Goal: Check status

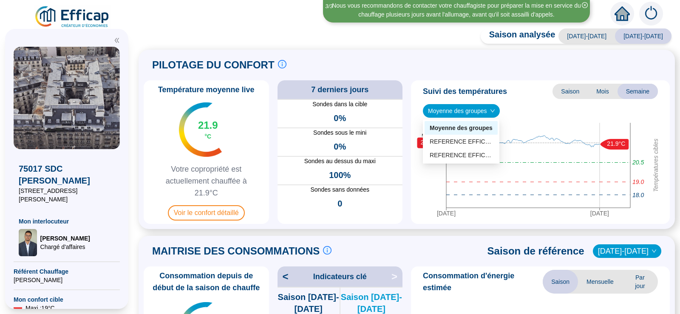
click at [489, 112] on span "Moyenne des groupes" at bounding box center [461, 111] width 67 height 13
click at [469, 139] on div "REFERENCE EFFICAP Cour (4 sondes)" at bounding box center [461, 141] width 63 height 9
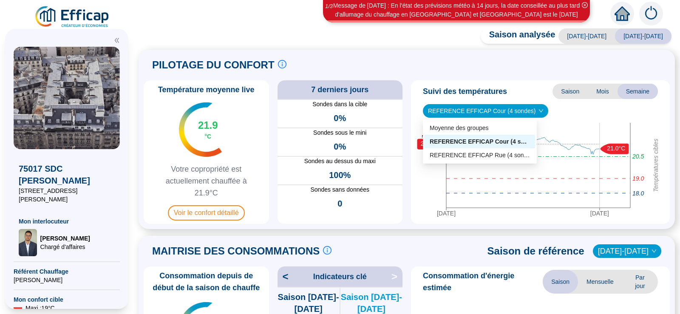
click at [494, 111] on span "REFERENCE EFFICAP Cour (4 sondes)" at bounding box center [485, 111] width 115 height 13
click at [491, 154] on div "REFERENCE EFFICAP Rue (4 sondes)" at bounding box center [480, 155] width 100 height 9
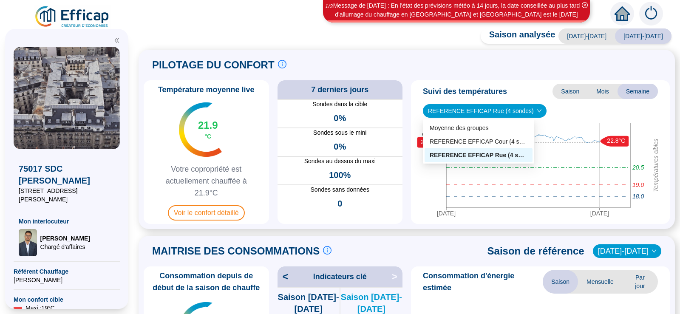
click at [521, 112] on span "REFERENCE EFFICAP Rue (4 sondes)" at bounding box center [484, 111] width 113 height 13
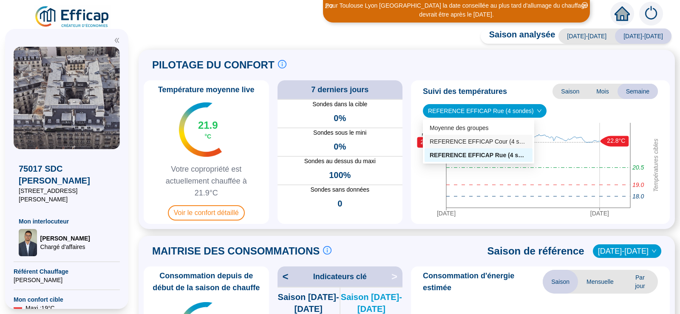
click at [503, 140] on div "REFERENCE EFFICAP Cour (4 sondes)" at bounding box center [479, 141] width 98 height 9
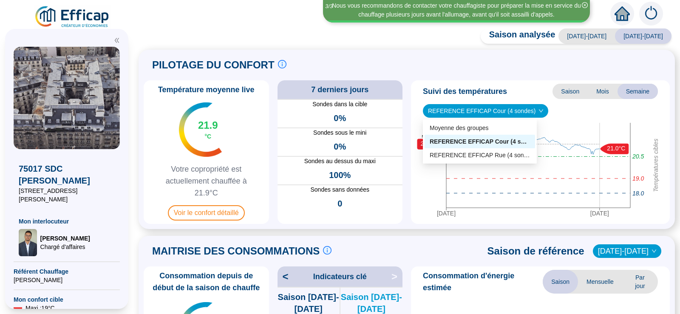
click at [505, 111] on span "REFERENCE EFFICAP Cour (4 sondes)" at bounding box center [485, 111] width 115 height 13
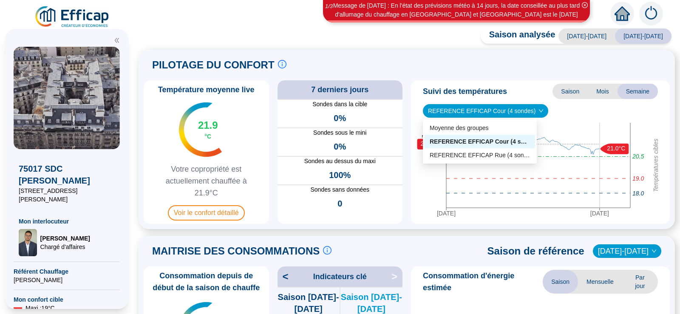
click at [500, 140] on div "REFERENCE EFFICAP Cour (4 sondes)" at bounding box center [480, 141] width 100 height 9
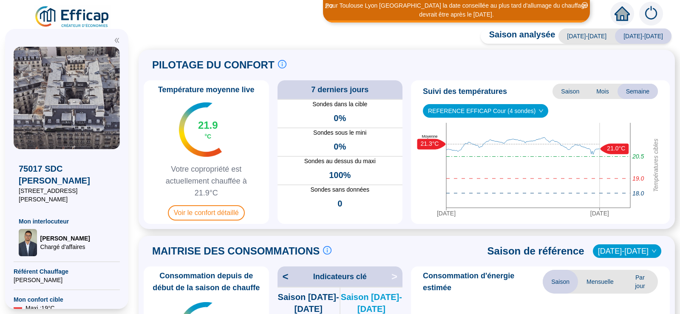
click at [599, 89] on span "Mois" at bounding box center [603, 91] width 30 height 15
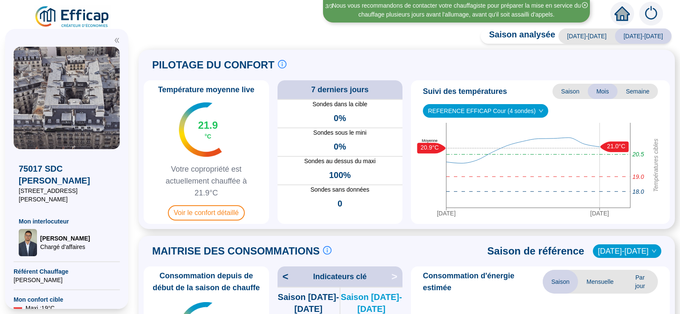
click at [633, 91] on span "Semaine" at bounding box center [638, 91] width 40 height 15
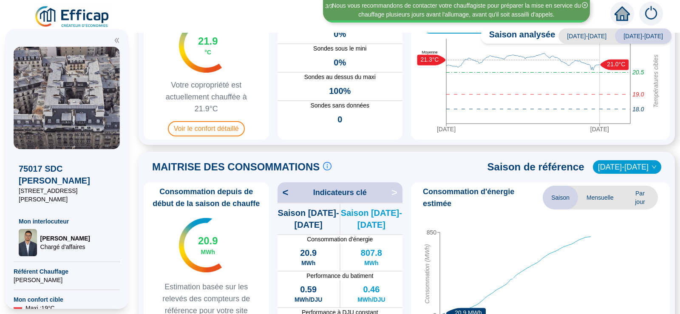
scroll to position [85, 0]
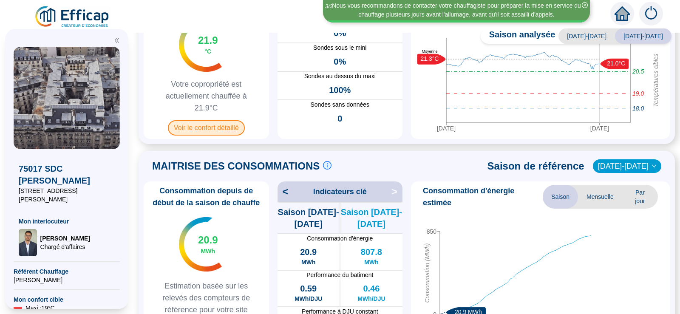
click at [207, 127] on span "Voir le confort détaillé" at bounding box center [206, 127] width 77 height 15
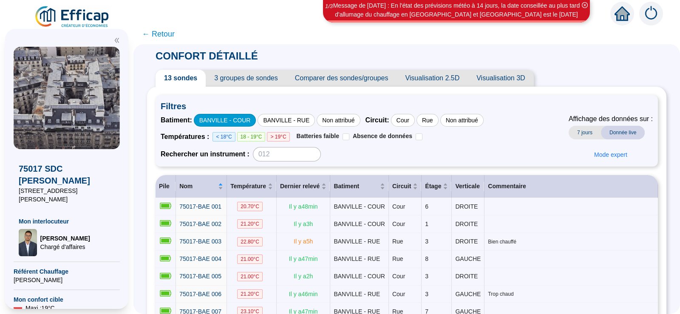
click at [241, 119] on div "BANVILLE - COUR" at bounding box center [225, 120] width 62 height 13
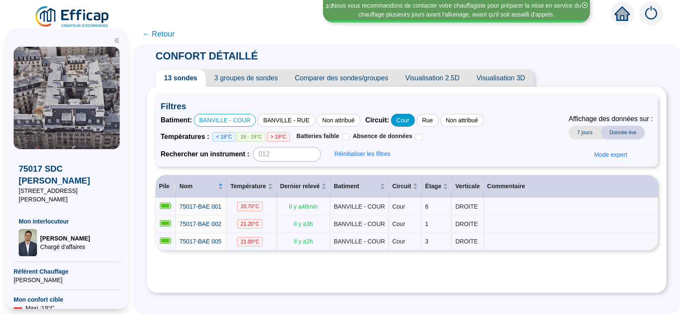
click at [403, 118] on div "Cour" at bounding box center [403, 120] width 24 height 13
click at [400, 116] on div "Cour" at bounding box center [403, 120] width 24 height 13
click at [423, 121] on div "Rue" at bounding box center [428, 120] width 22 height 13
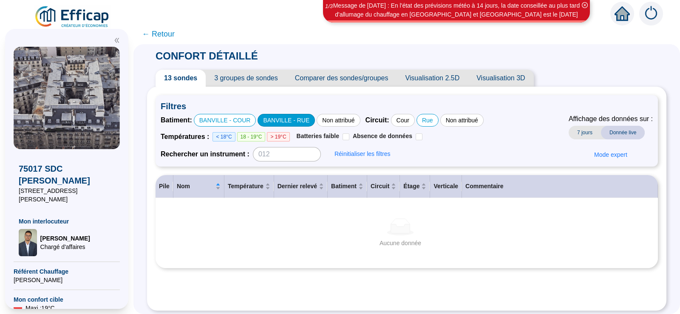
click at [285, 121] on div "BANVILLE - RUE" at bounding box center [286, 120] width 57 height 13
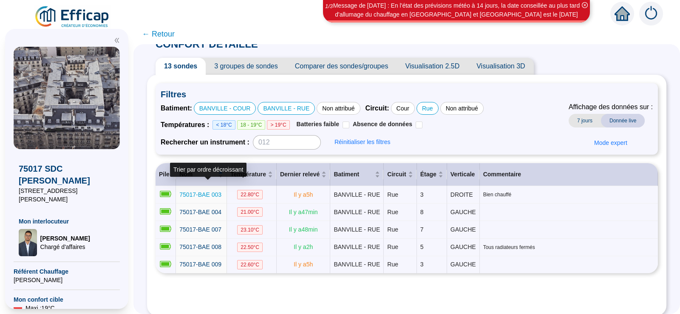
scroll to position [23, 0]
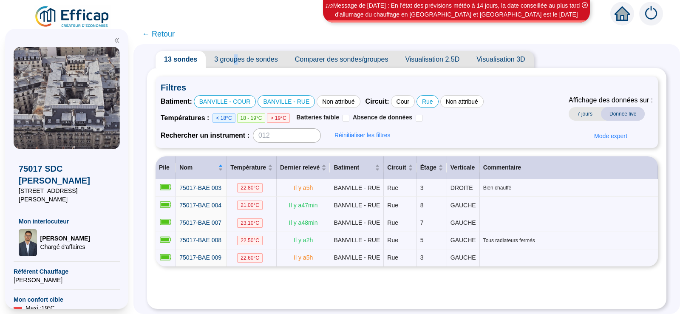
click at [240, 53] on span "3 groupes de sondes" at bounding box center [246, 59] width 80 height 17
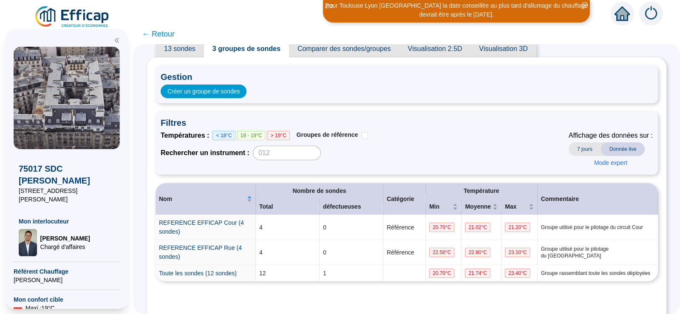
scroll to position [55, 0]
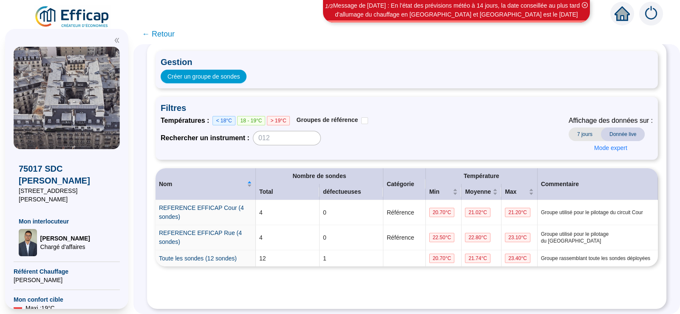
click at [608, 128] on span "Donnée live" at bounding box center [623, 135] width 44 height 14
click at [604, 128] on span "Donnée live" at bounding box center [623, 135] width 44 height 14
click at [601, 128] on span "Donnée live" at bounding box center [623, 135] width 44 height 14
click at [614, 128] on span "Donnée live" at bounding box center [623, 135] width 44 height 14
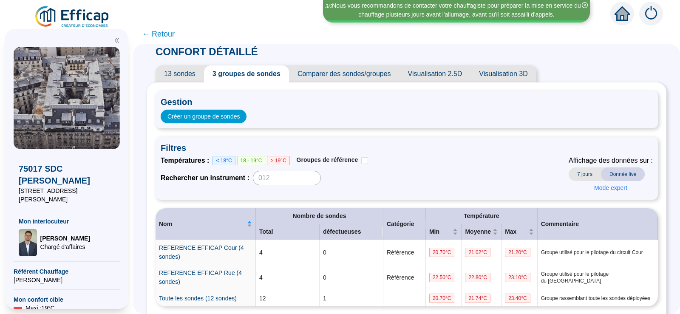
scroll to position [0, 0]
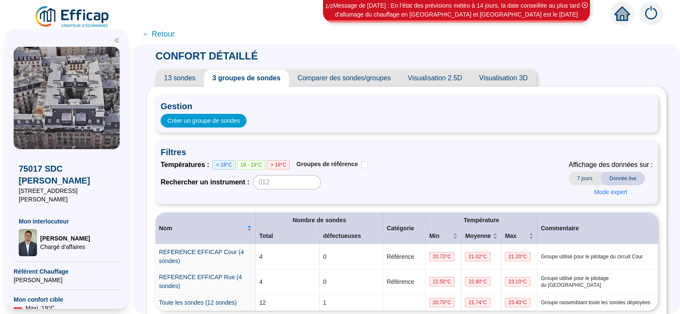
click at [510, 76] on span "Visualisation 3D" at bounding box center [503, 78] width 65 height 17
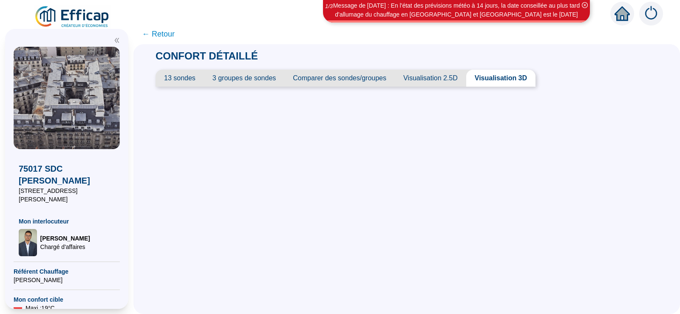
click at [187, 78] on span "13 sondes" at bounding box center [180, 78] width 48 height 17
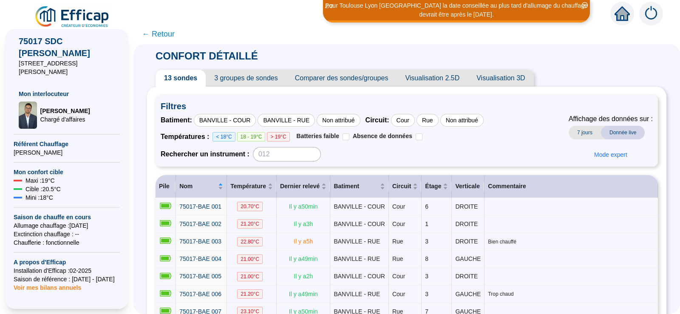
click at [50, 279] on span "Voir mes bilans annuels" at bounding box center [48, 285] width 68 height 12
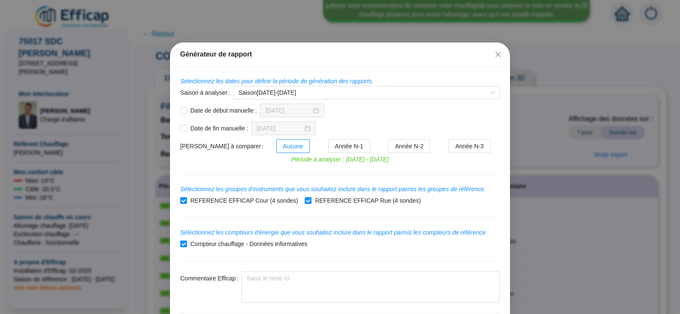
click at [486, 52] on div "Générateur de rapport" at bounding box center [340, 54] width 320 height 10
click at [484, 52] on div "Générateur de rapport" at bounding box center [340, 54] width 320 height 10
click at [495, 53] on icon "close" at bounding box center [498, 54] width 7 height 7
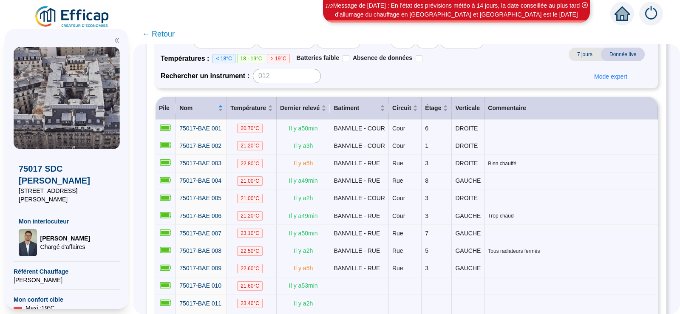
scroll to position [6, 0]
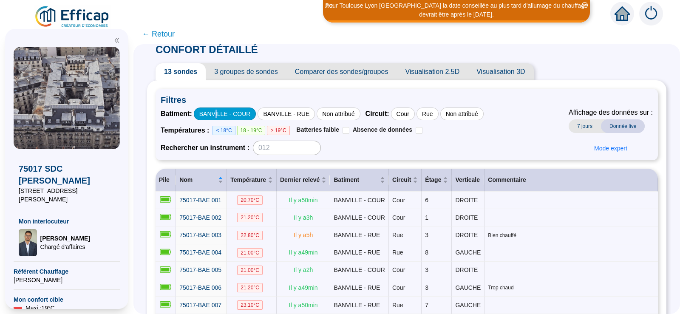
click at [221, 115] on div "BANVILLE - COUR" at bounding box center [225, 114] width 62 height 13
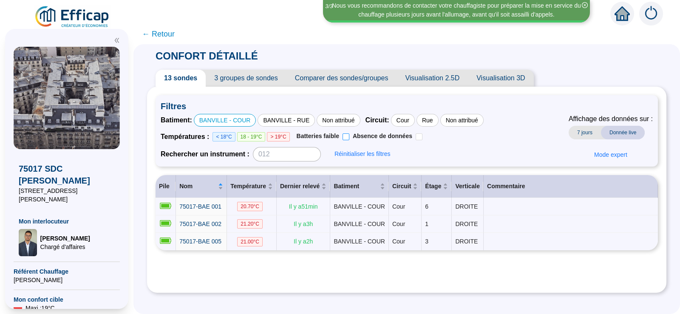
click at [314, 136] on span "Batteries faible" at bounding box center [318, 136] width 43 height 7
click at [343, 136] on input "Batteries faible" at bounding box center [346, 136] width 7 height 7
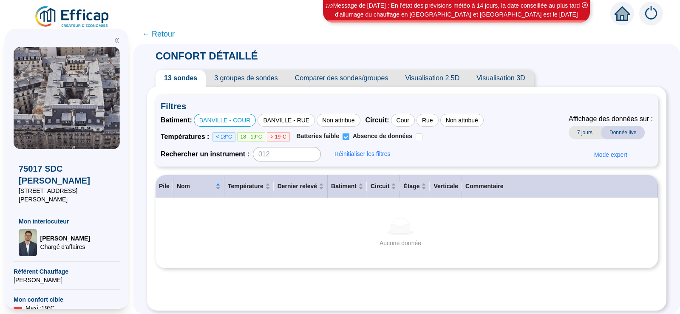
click at [347, 136] on input "Batteries faible" at bounding box center [346, 136] width 7 height 7
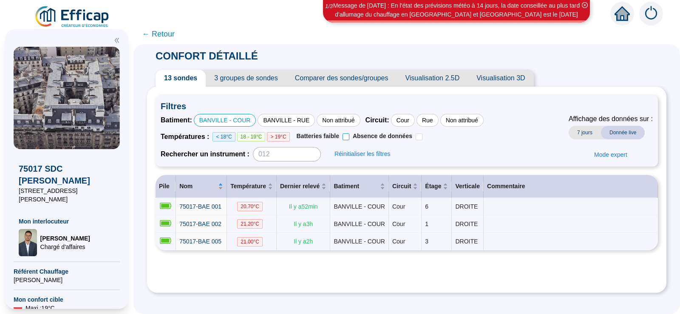
click at [346, 136] on input "Batteries faible" at bounding box center [346, 136] width 7 height 7
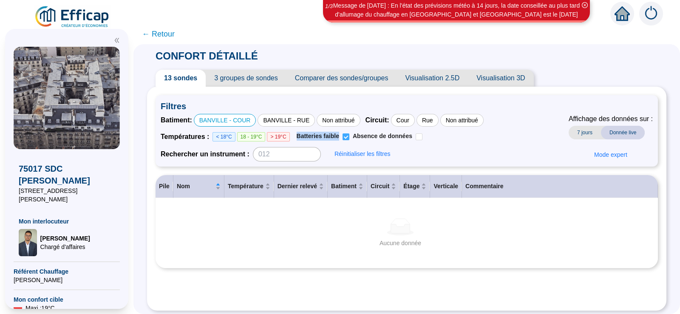
click at [346, 137] on label "Batteries faible" at bounding box center [321, 137] width 56 height 10
click at [348, 138] on input "Batteries faible" at bounding box center [346, 136] width 7 height 7
checkbox input "false"
